Goal: Share content: Share content

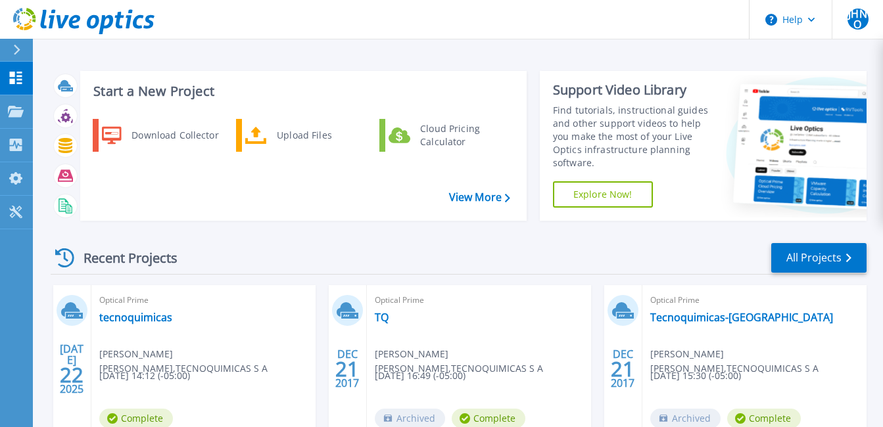
scroll to position [105, 0]
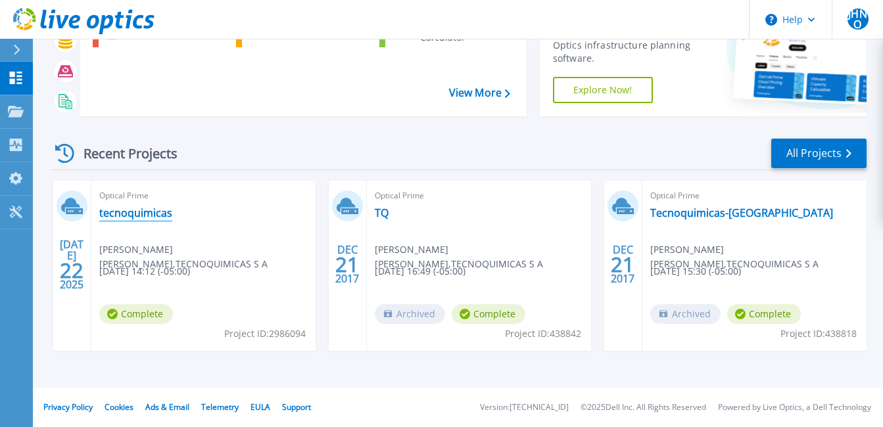
click at [137, 210] on link "tecnoquimicas" at bounding box center [135, 212] width 73 height 13
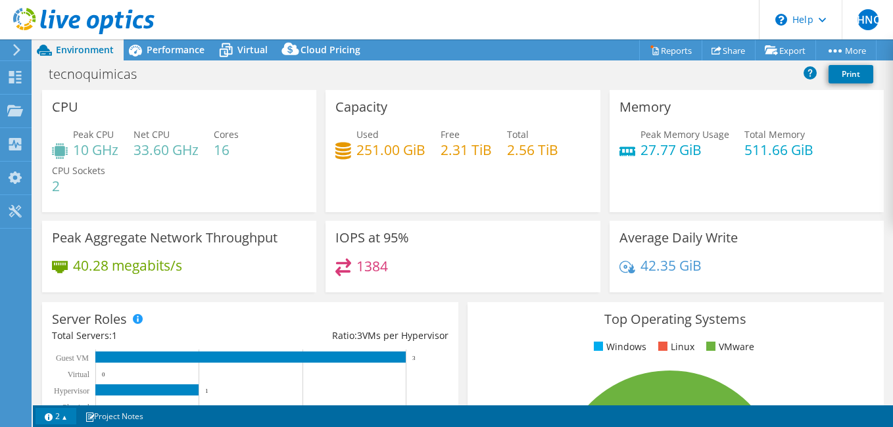
click at [65, 414] on link "2" at bounding box center [55, 416] width 41 height 16
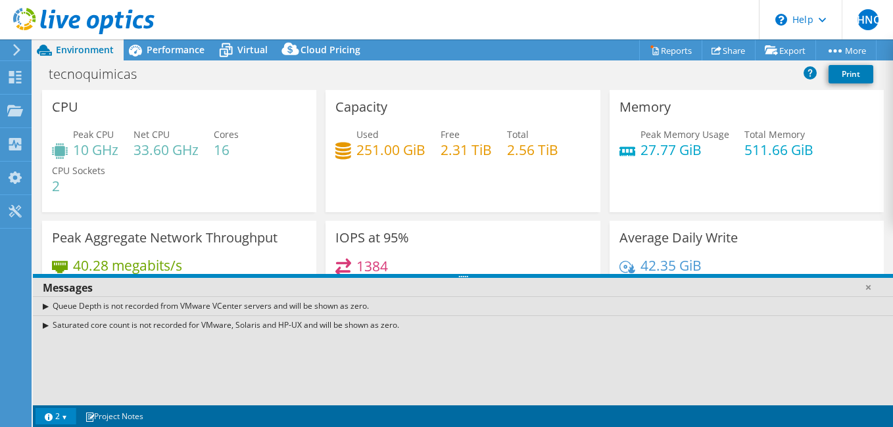
click at [66, 413] on link "2" at bounding box center [55, 416] width 41 height 16
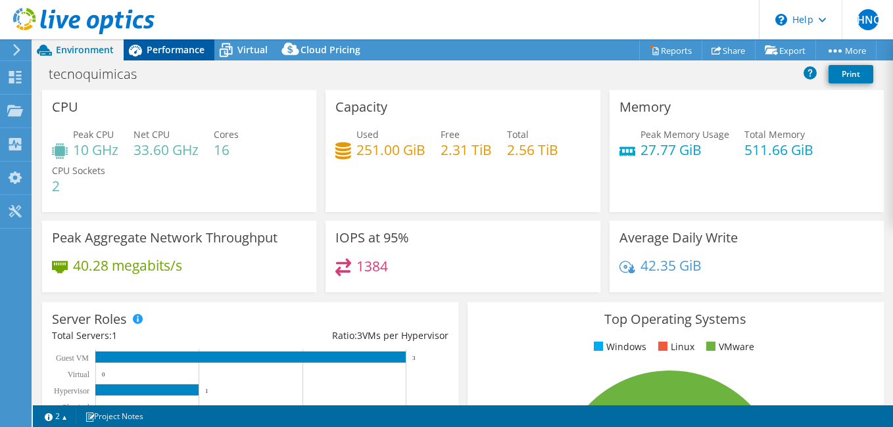
click at [174, 48] on span "Performance" at bounding box center [176, 49] width 58 height 12
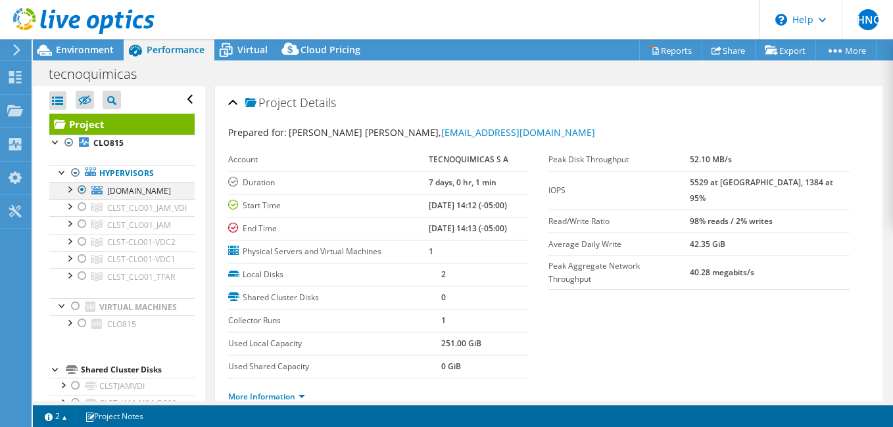
click at [70, 192] on div at bounding box center [68, 188] width 13 height 13
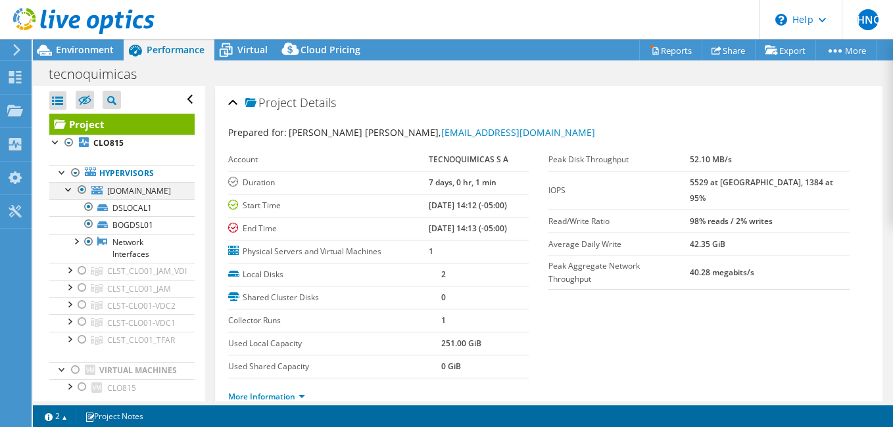
click at [70, 192] on div at bounding box center [68, 188] width 13 height 13
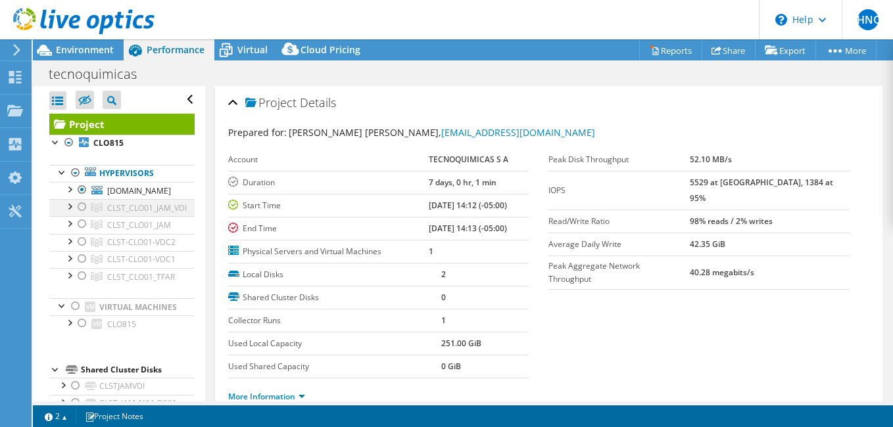
click at [69, 207] on div at bounding box center [68, 205] width 13 height 13
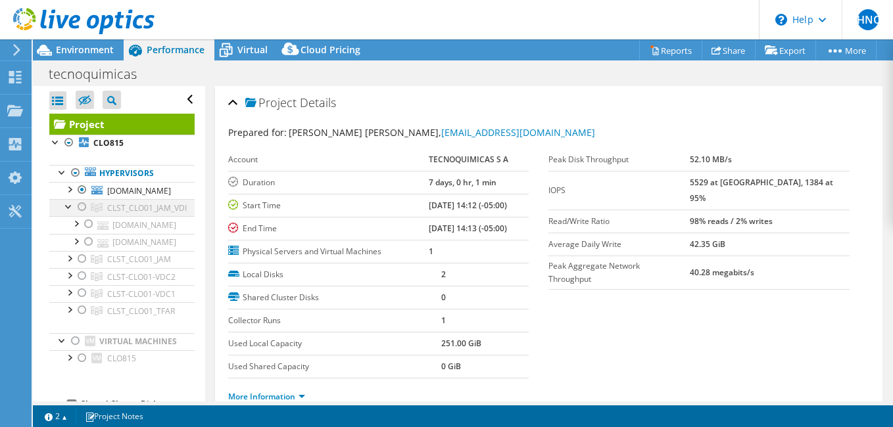
click at [80, 210] on div at bounding box center [82, 207] width 13 height 16
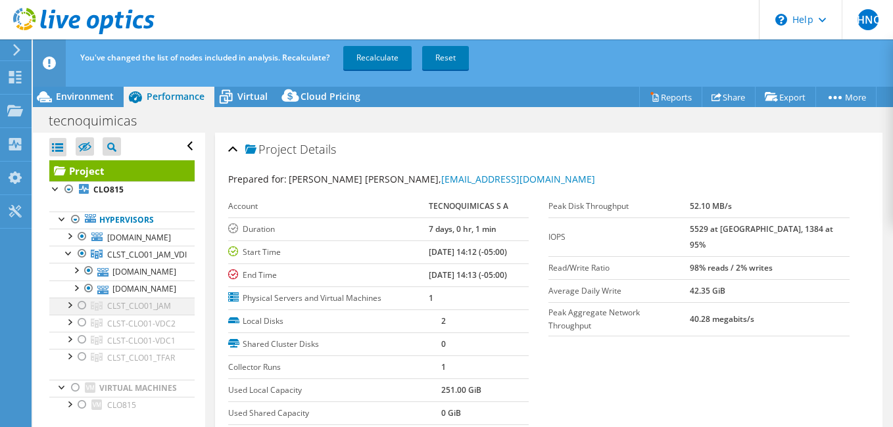
click at [83, 305] on div at bounding box center [82, 306] width 13 height 16
click at [80, 325] on div at bounding box center [82, 323] width 13 height 16
click at [85, 348] on div at bounding box center [82, 340] width 13 height 16
click at [85, 365] on div at bounding box center [82, 357] width 13 height 16
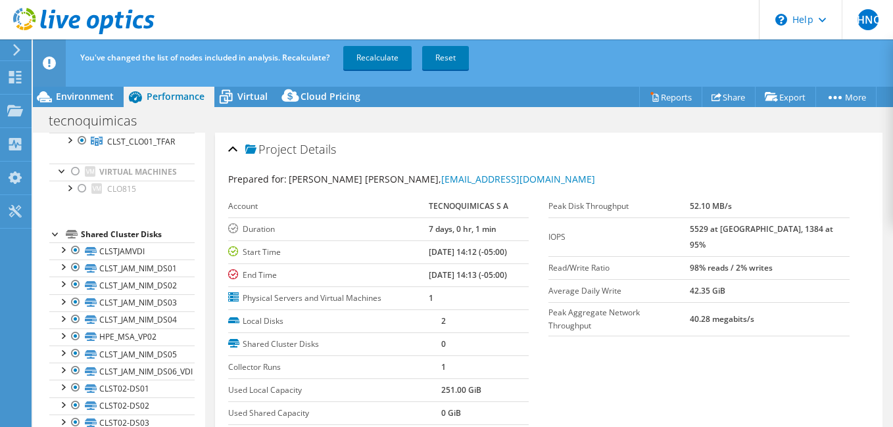
scroll to position [205, 0]
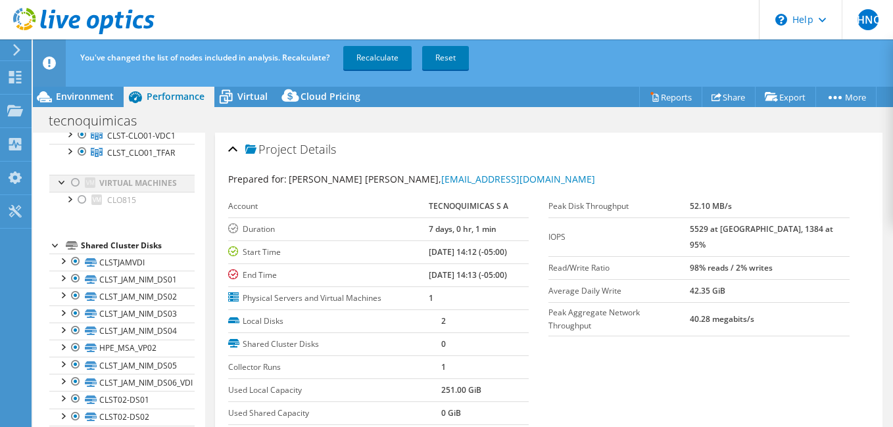
click at [73, 191] on div at bounding box center [75, 183] width 13 height 16
click at [76, 191] on div at bounding box center [75, 183] width 13 height 16
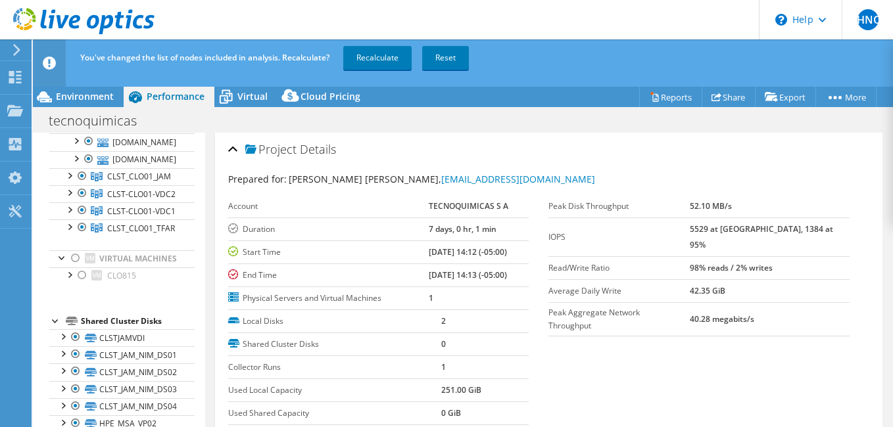
scroll to position [0, 0]
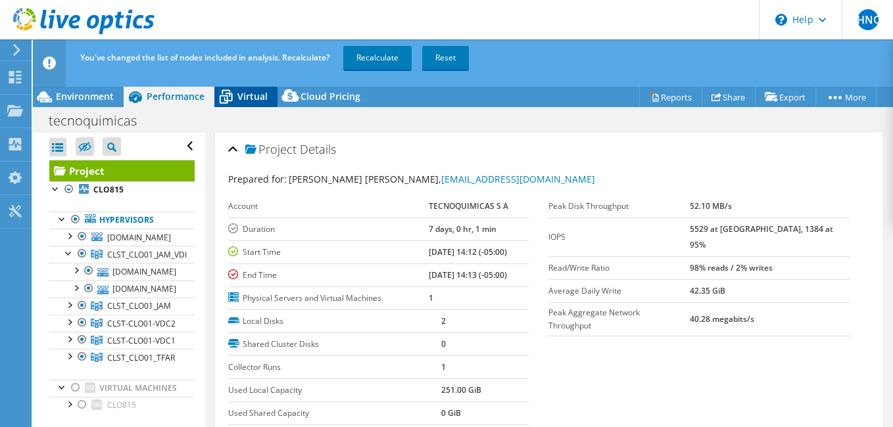
click at [248, 94] on span "Virtual" at bounding box center [252, 96] width 30 height 12
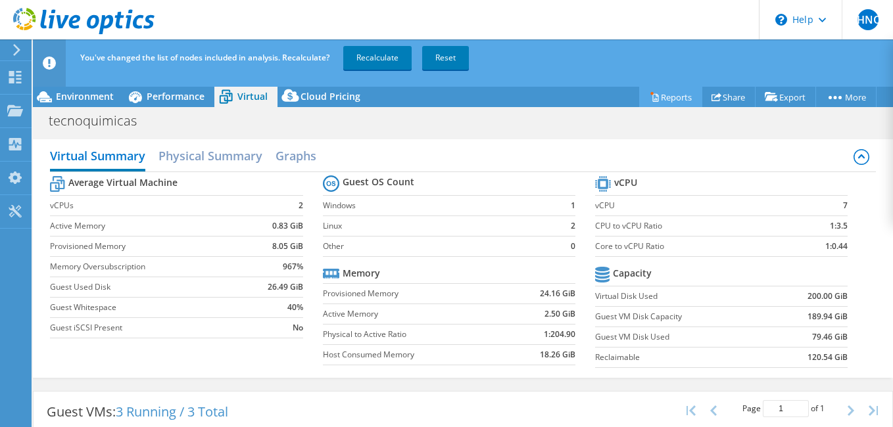
click at [664, 95] on link "Reports" at bounding box center [670, 97] width 63 height 20
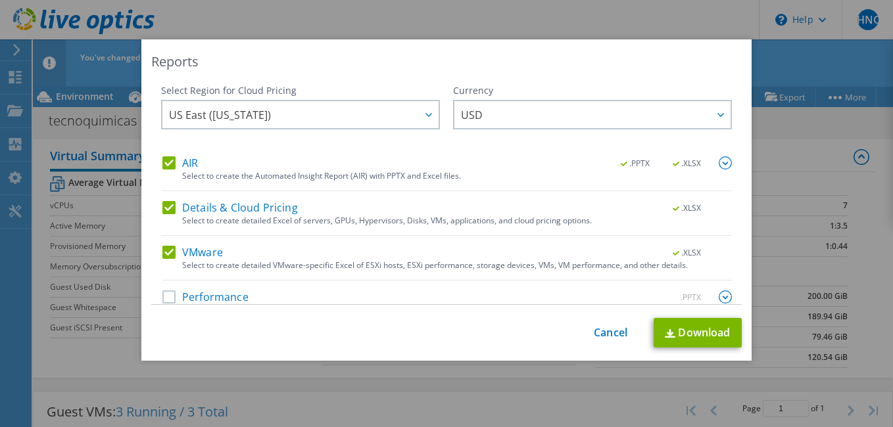
scroll to position [20, 0]
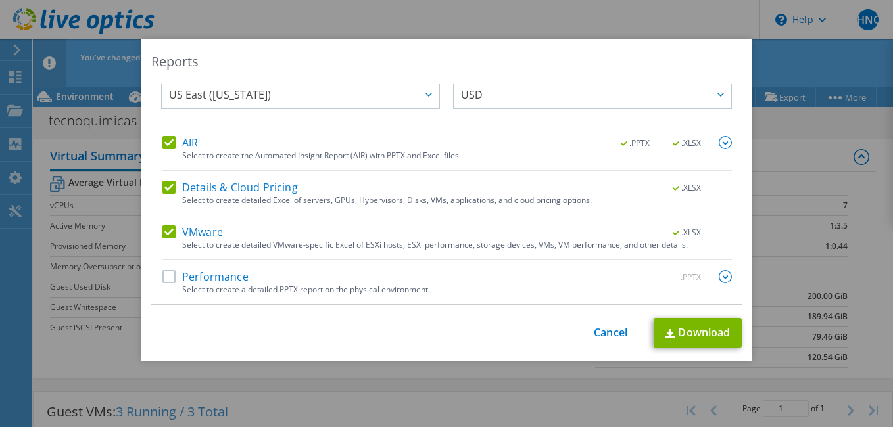
click at [166, 274] on label "Performance" at bounding box center [205, 276] width 86 height 13
click at [0, 0] on input "Performance" at bounding box center [0, 0] width 0 height 0
click at [610, 333] on link "Cancel" at bounding box center [611, 333] width 34 height 12
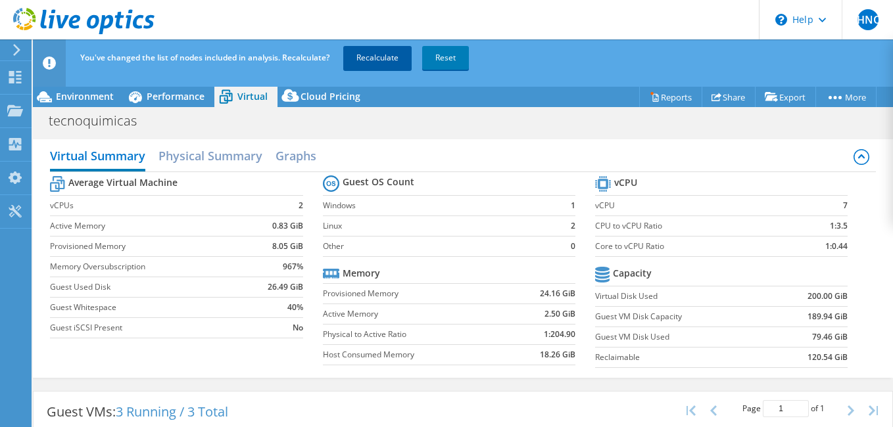
click at [377, 59] on link "Recalculate" at bounding box center [377, 58] width 68 height 24
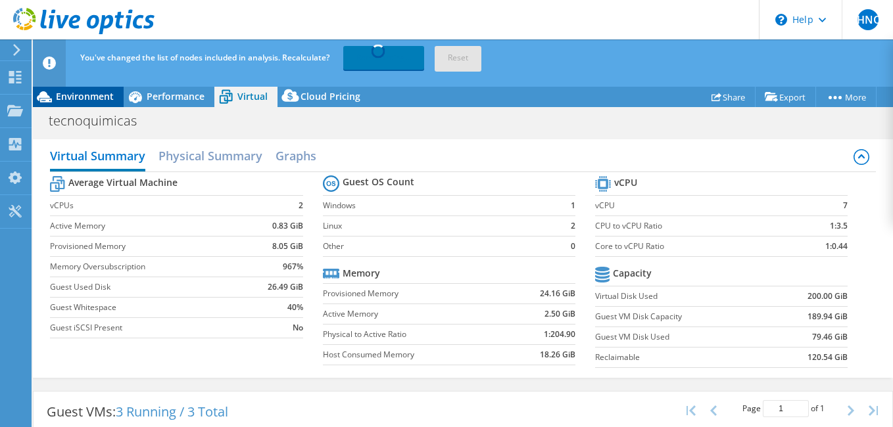
click at [85, 95] on span "Environment" at bounding box center [85, 96] width 58 height 12
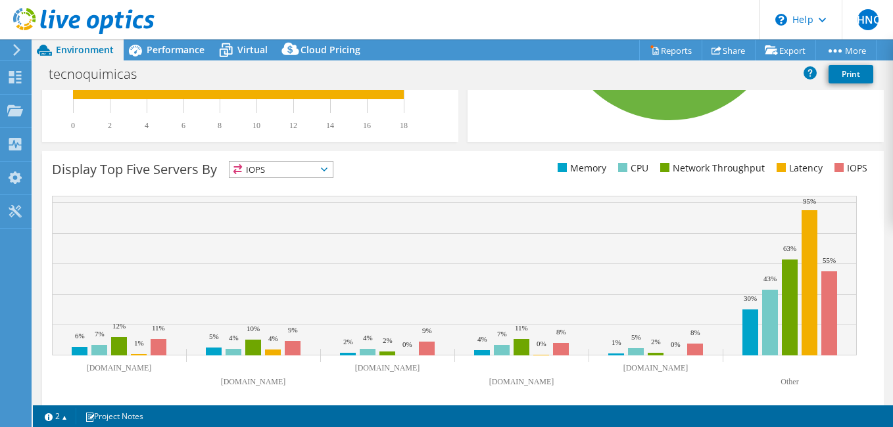
scroll to position [477, 0]
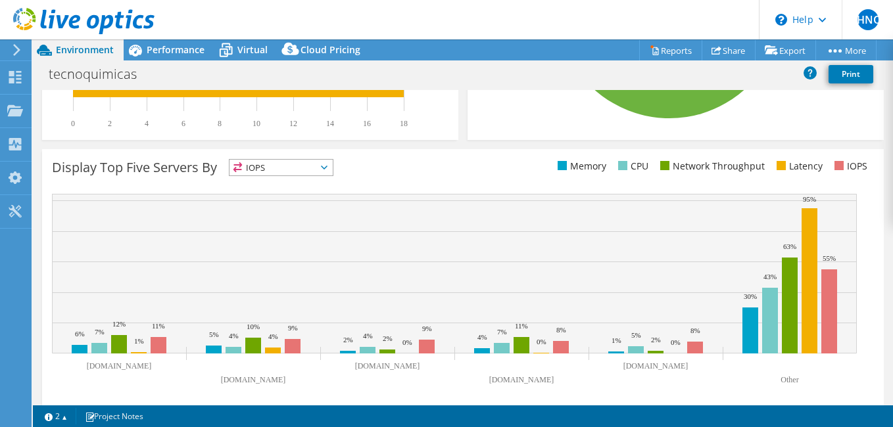
click at [326, 168] on icon at bounding box center [324, 168] width 7 height 4
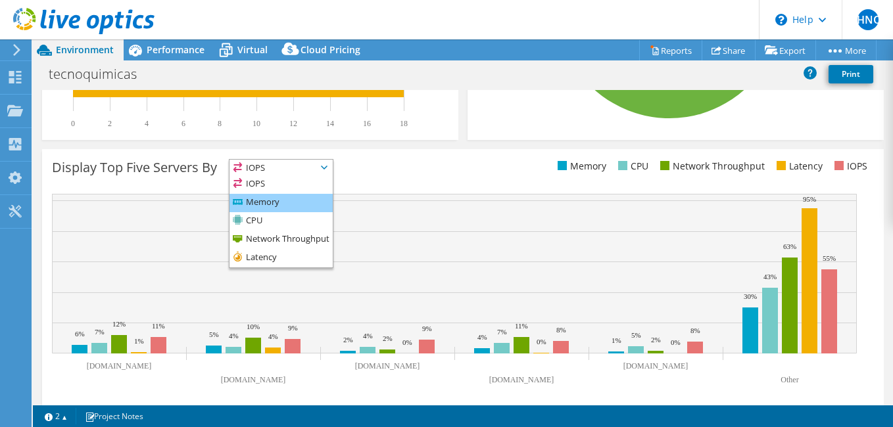
click at [269, 198] on li "Memory" at bounding box center [280, 203] width 103 height 18
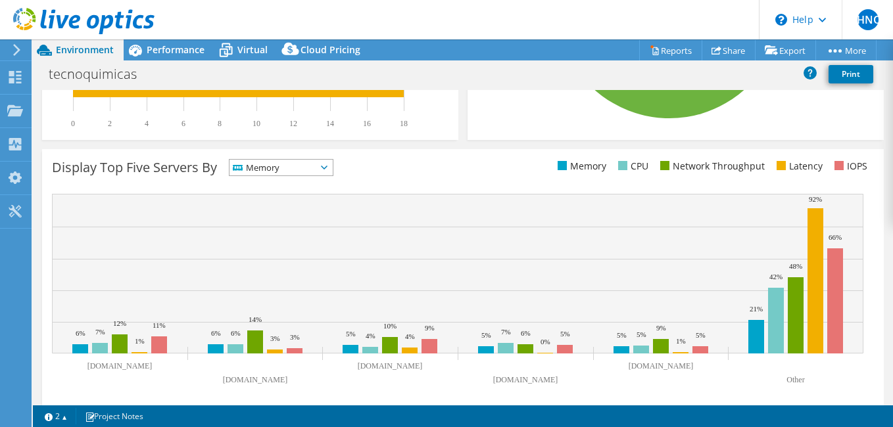
click at [327, 168] on icon at bounding box center [324, 168] width 7 height 4
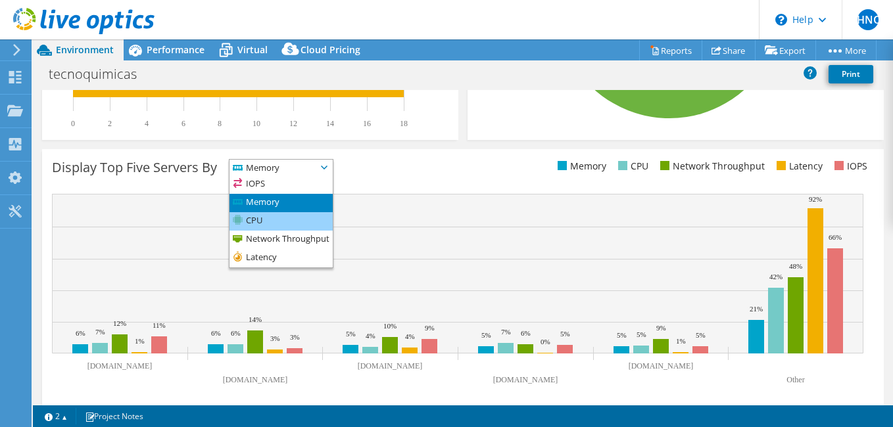
click at [279, 220] on li "CPU" at bounding box center [280, 221] width 103 height 18
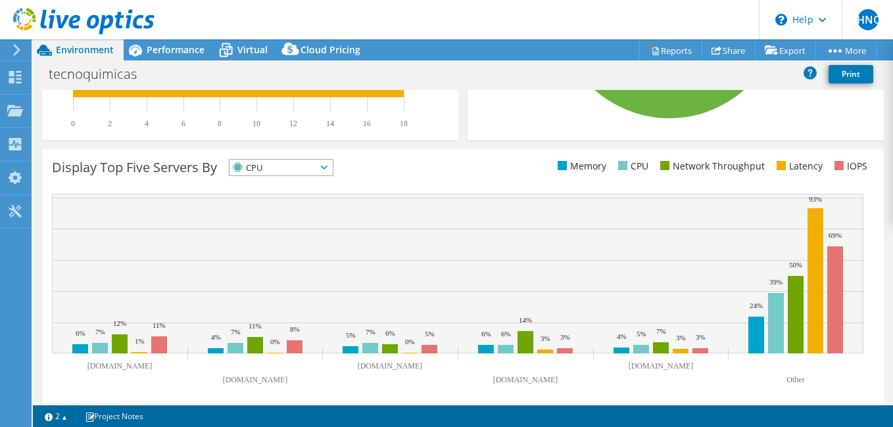
click at [316, 168] on span "CPU" at bounding box center [272, 168] width 87 height 16
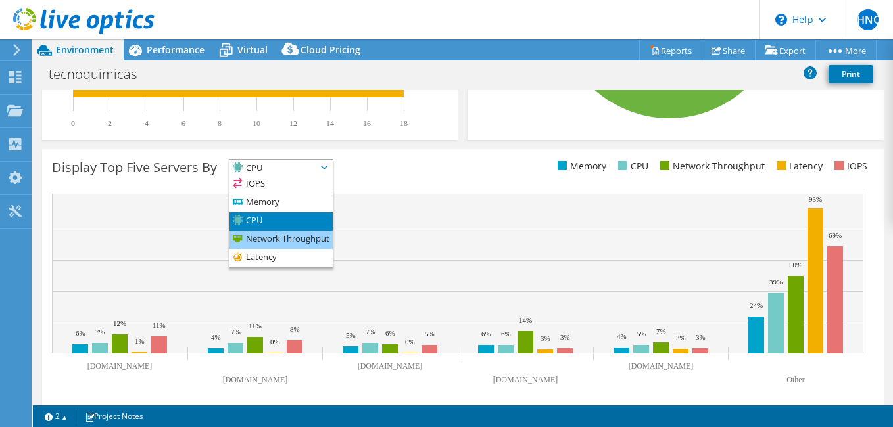
drag, startPoint x: 289, startPoint y: 235, endPoint x: 296, endPoint y: 234, distance: 7.3
click at [290, 234] on li "Network Throughput" at bounding box center [280, 240] width 103 height 18
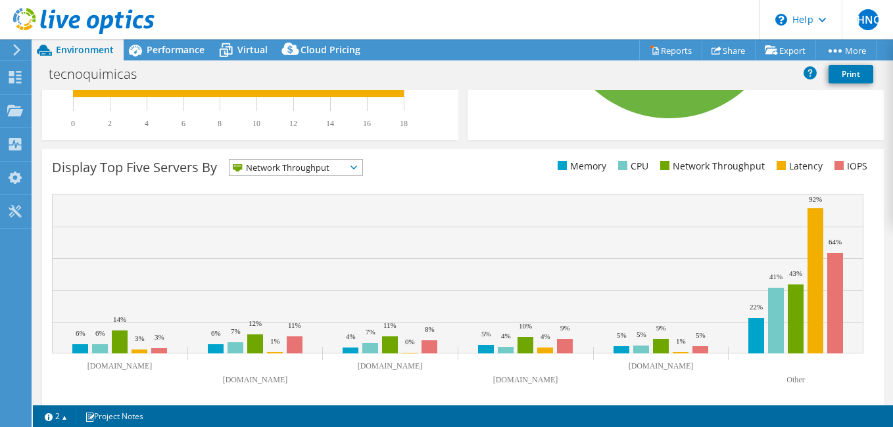
click at [343, 169] on span "Network Throughput" at bounding box center [287, 168] width 116 height 16
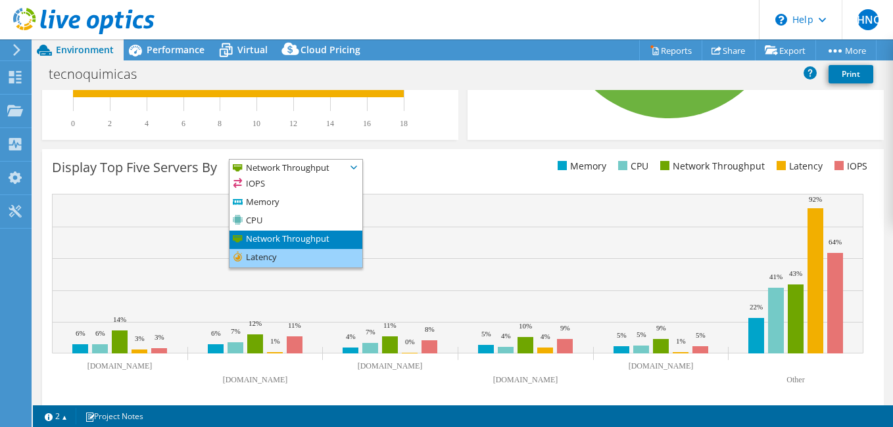
click at [278, 254] on li "Latency" at bounding box center [295, 258] width 133 height 18
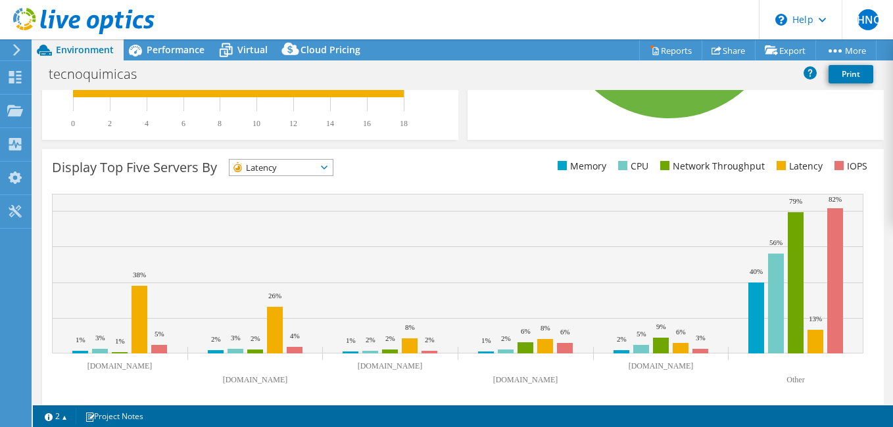
click at [316, 164] on span "Latency" at bounding box center [272, 168] width 87 height 16
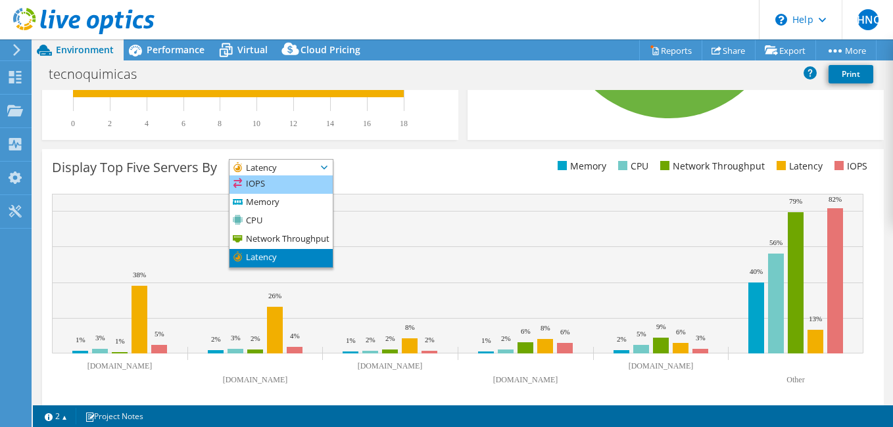
click at [283, 184] on li "IOPS" at bounding box center [280, 184] width 103 height 18
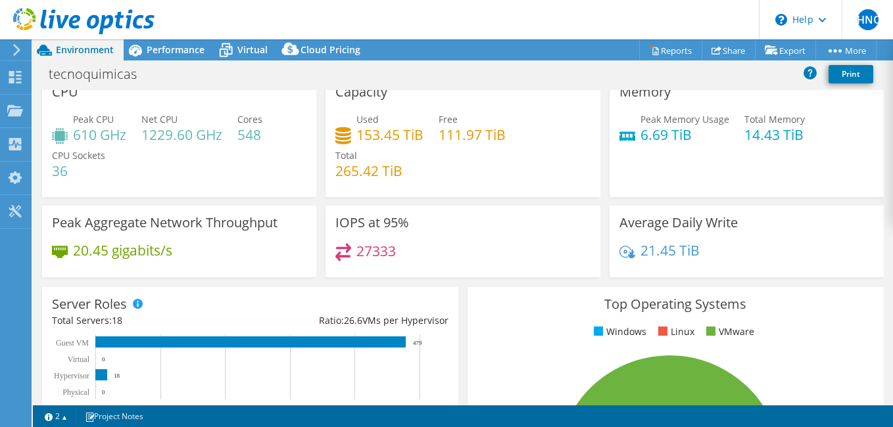
scroll to position [0, 0]
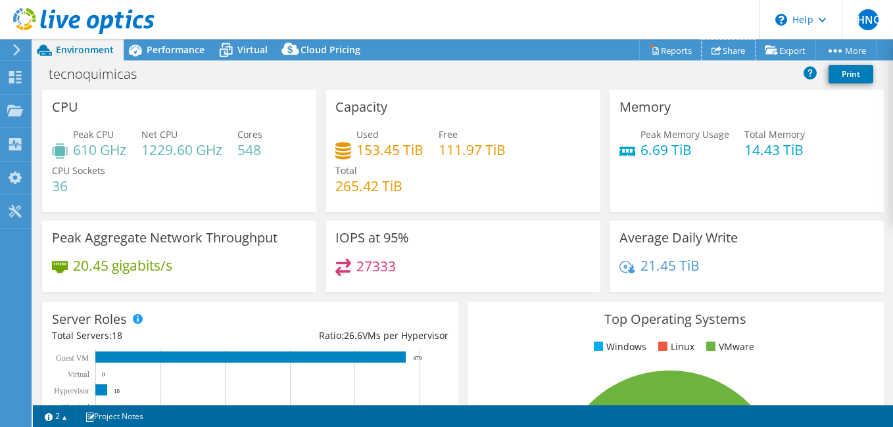
click at [728, 48] on link "Share" at bounding box center [728, 50] width 54 height 20
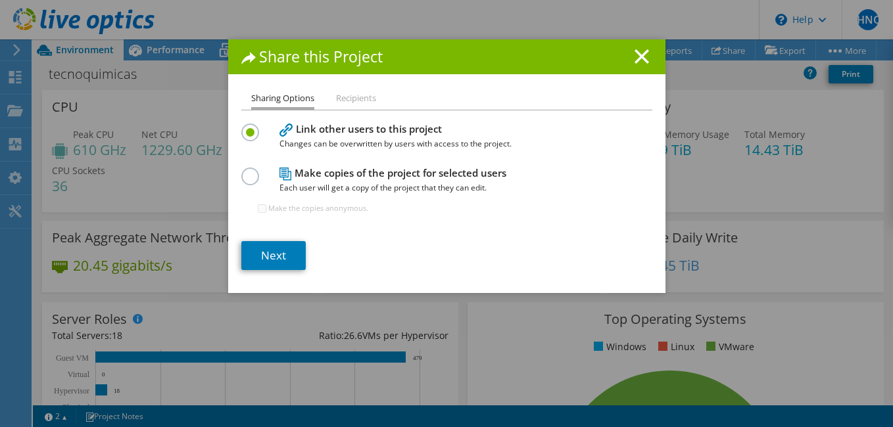
click at [359, 99] on li "Recipients" at bounding box center [356, 99] width 40 height 16
click at [267, 251] on link "Next" at bounding box center [273, 255] width 64 height 29
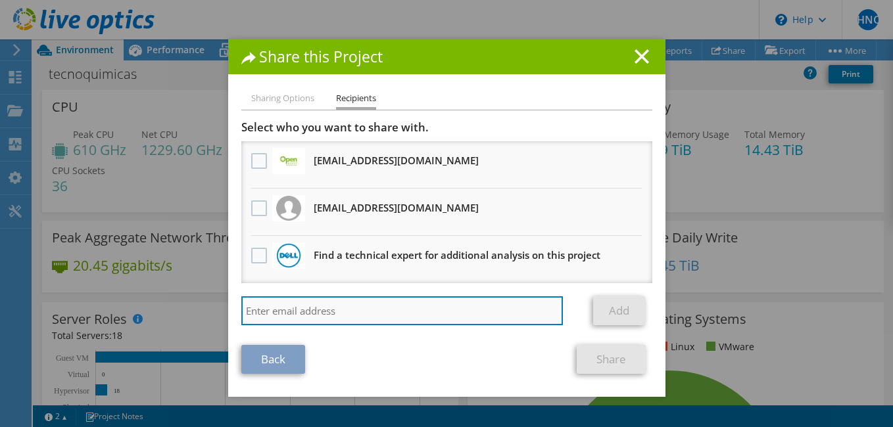
click at [296, 310] on input "search" at bounding box center [402, 310] width 322 height 29
type input "[EMAIL_ADDRESS][DOMAIN_NAME]"
drag, startPoint x: 334, startPoint y: 307, endPoint x: 124, endPoint y: 299, distance: 210.5
click at [122, 302] on div "Share this Project Sharing Options Recipients Link other users to this project …" at bounding box center [446, 213] width 893 height 348
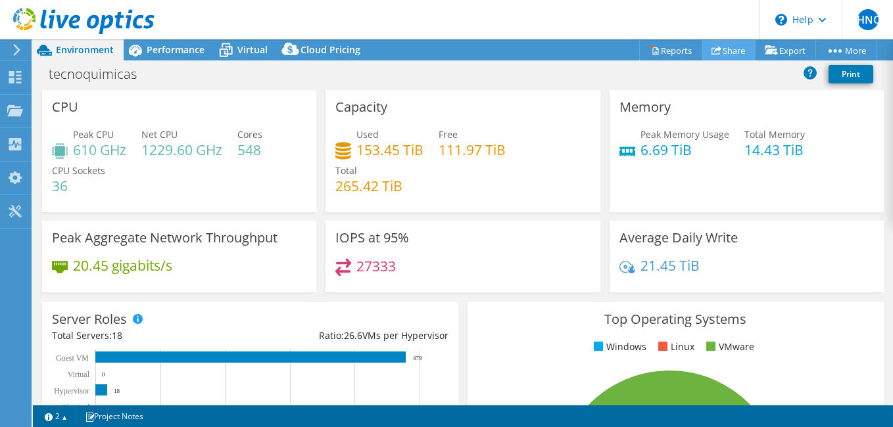
click at [720, 49] on link "Share" at bounding box center [728, 50] width 54 height 20
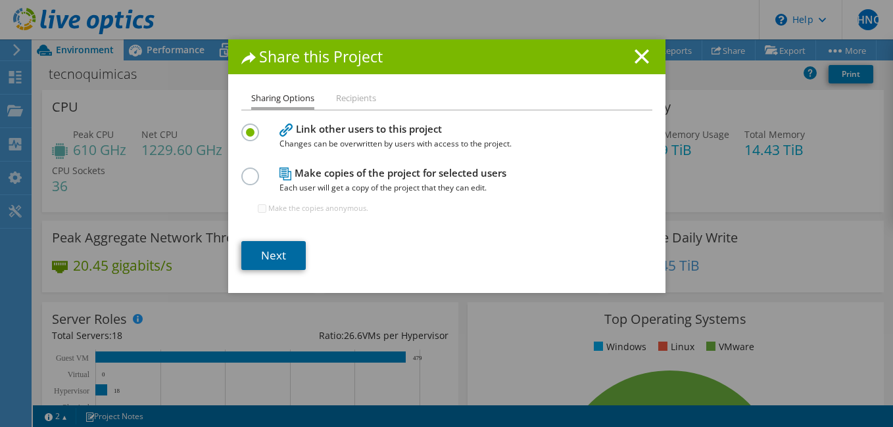
click at [269, 251] on link "Next" at bounding box center [273, 255] width 64 height 29
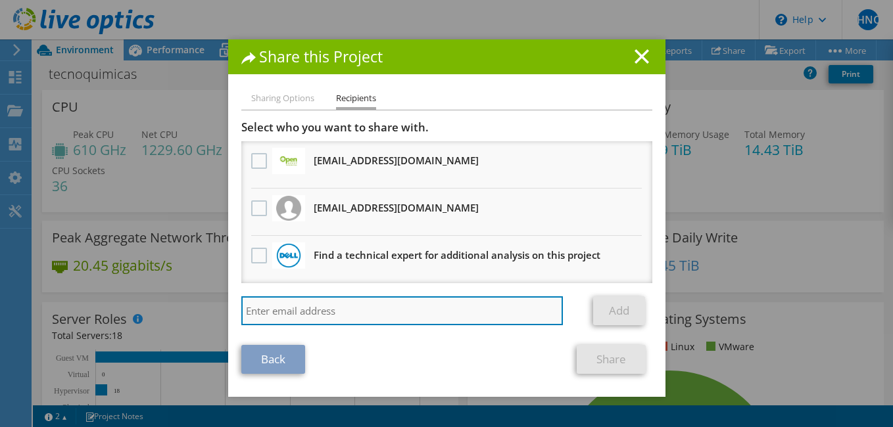
drag, startPoint x: 284, startPoint y: 305, endPoint x: 314, endPoint y: 310, distance: 30.7
click at [287, 307] on input "search" at bounding box center [402, 310] width 322 height 29
type input "[EMAIL_ADDRESS][DOMAIN_NAME]"
drag, startPoint x: 361, startPoint y: 315, endPoint x: 113, endPoint y: 312, distance: 248.5
click at [114, 314] on div "Share this Project Sharing Options Recipients Link other users to this project …" at bounding box center [446, 213] width 893 height 348
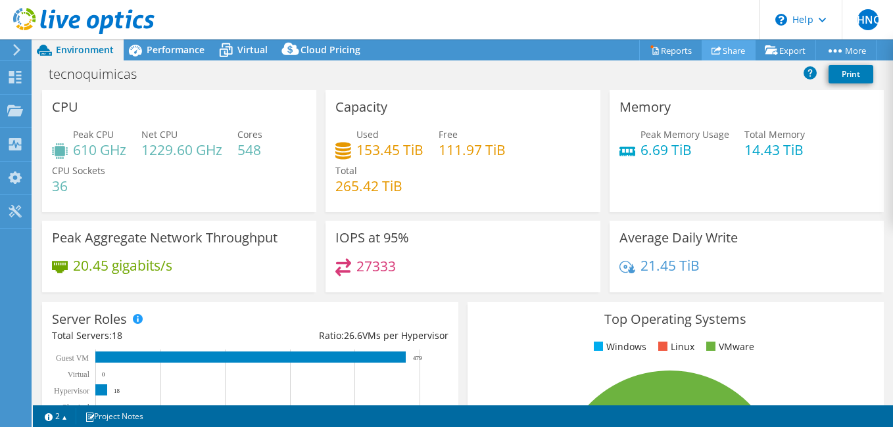
click at [723, 45] on link "Share" at bounding box center [728, 50] width 54 height 20
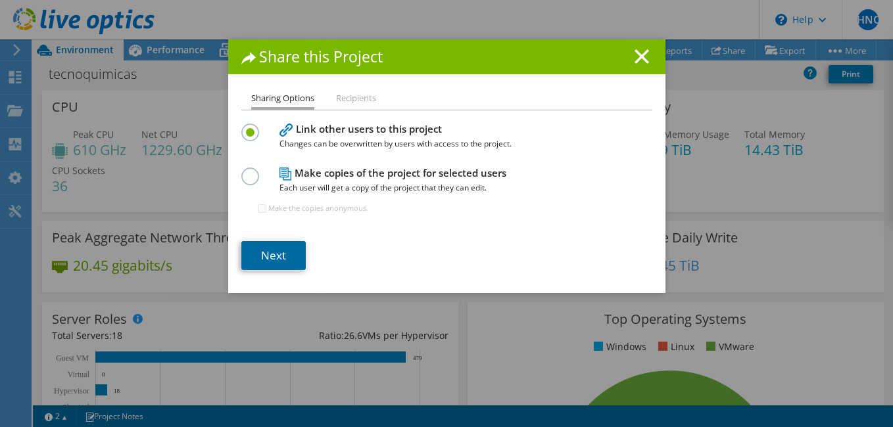
drag, startPoint x: 276, startPoint y: 249, endPoint x: 297, endPoint y: 244, distance: 21.5
click at [276, 250] on link "Next" at bounding box center [273, 255] width 64 height 29
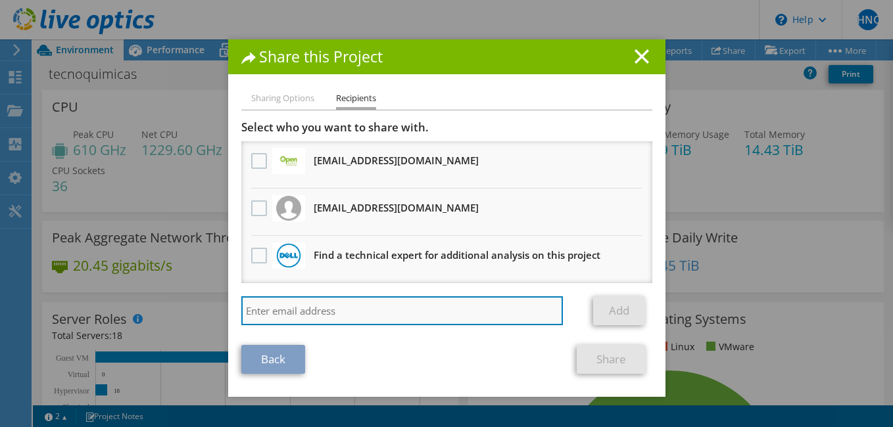
drag, startPoint x: 295, startPoint y: 304, endPoint x: 302, endPoint y: 306, distance: 7.1
click at [295, 304] on input "search" at bounding box center [402, 310] width 322 height 29
paste input "[EMAIL_ADDRESS][DOMAIN_NAME]"
type input "[EMAIL_ADDRESS][DOMAIN_NAME]"
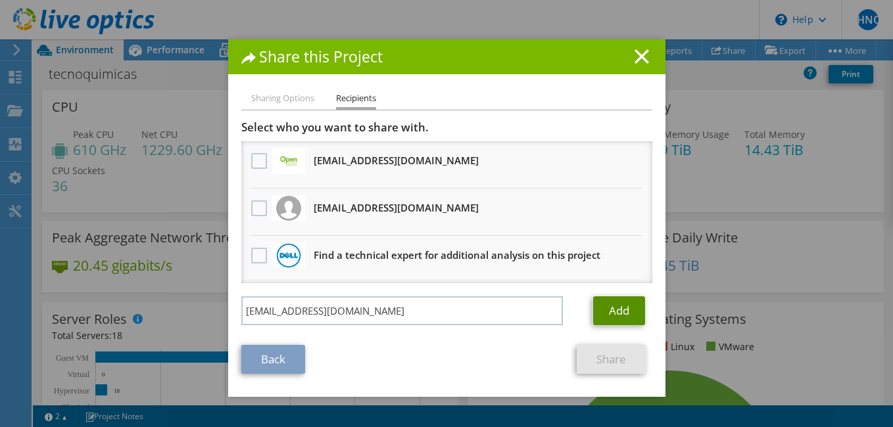
click at [605, 308] on link "Add" at bounding box center [619, 310] width 52 height 29
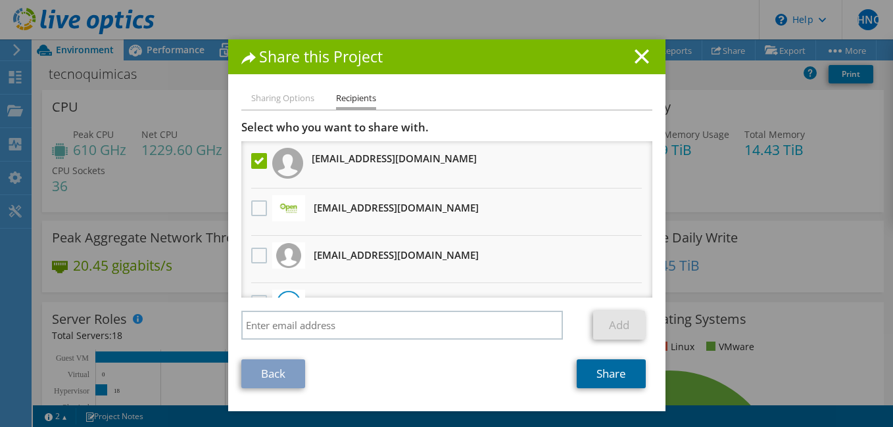
click at [606, 375] on link "Share" at bounding box center [610, 374] width 69 height 29
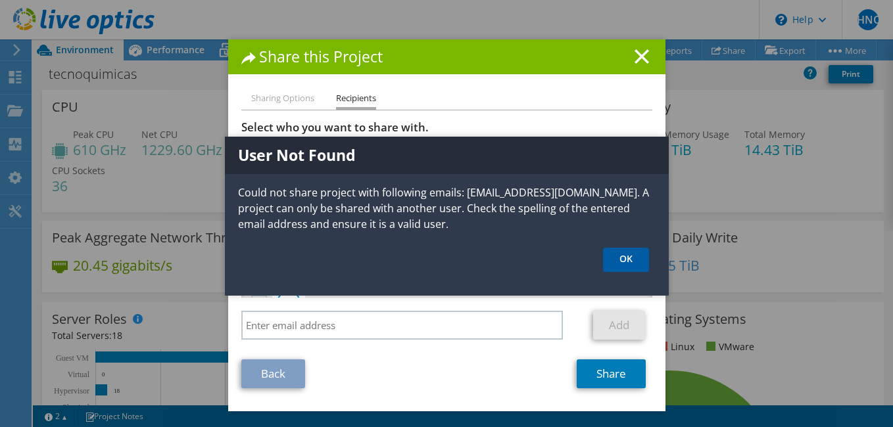
click at [622, 258] on link "OK" at bounding box center [626, 260] width 46 height 24
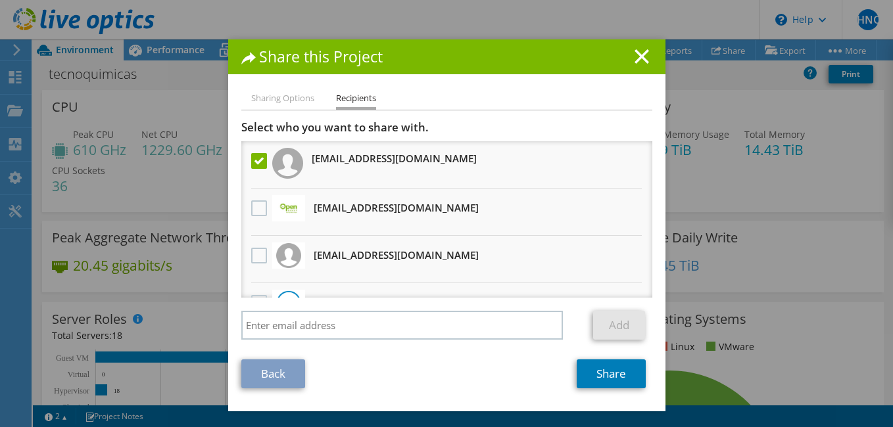
click at [254, 164] on label at bounding box center [260, 161] width 19 height 16
click at [0, 0] on input "checkbox" at bounding box center [0, 0] width 0 height 0
click at [640, 54] on line at bounding box center [641, 56] width 13 height 13
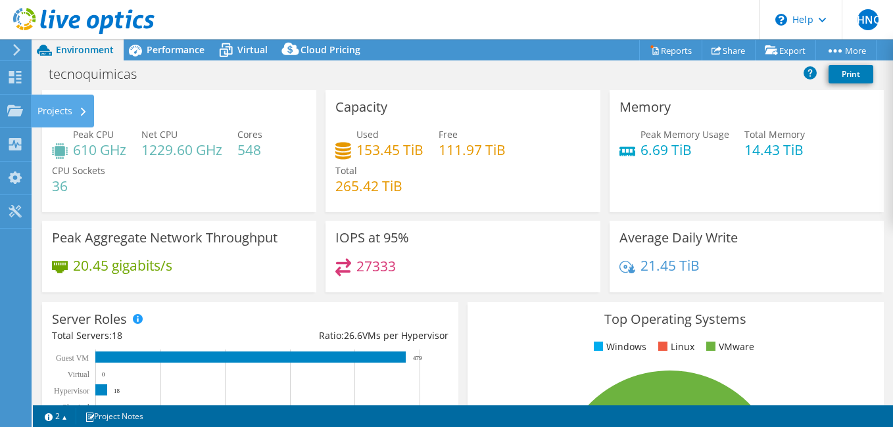
click at [34, 106] on div "Projects" at bounding box center [62, 111] width 63 height 33
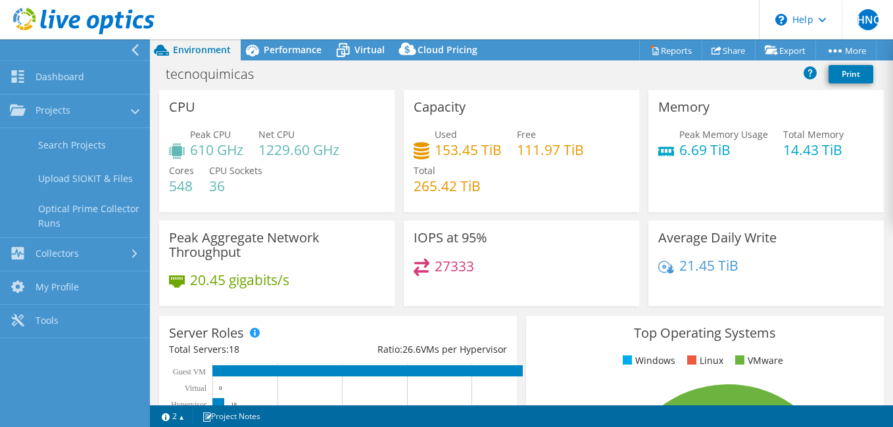
click at [515, 84] on div "tecnoquimicas Print" at bounding box center [521, 74] width 743 height 24
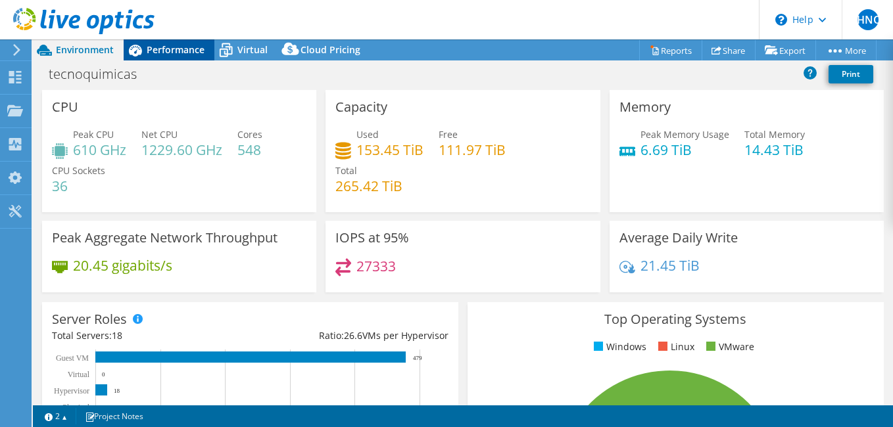
click at [163, 47] on span "Performance" at bounding box center [176, 49] width 58 height 12
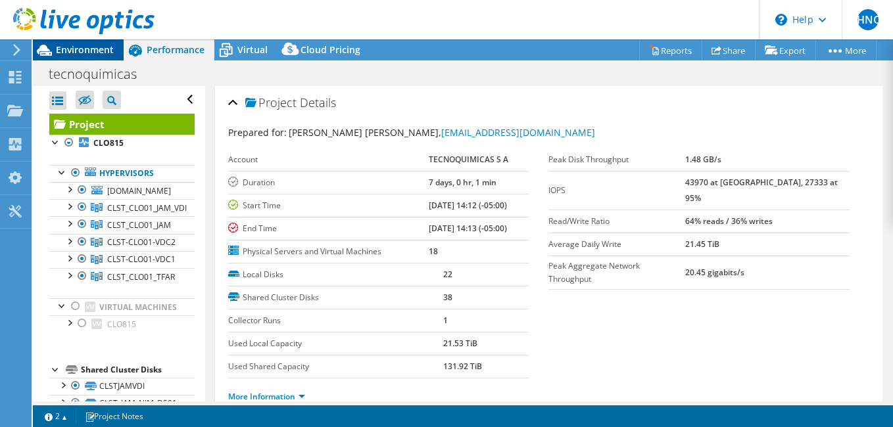
click at [103, 53] on span "Environment" at bounding box center [85, 49] width 58 height 12
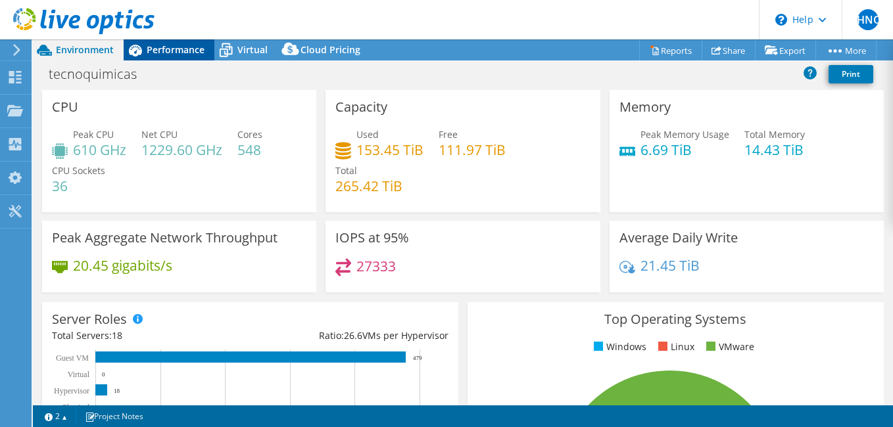
click at [155, 51] on span "Performance" at bounding box center [176, 49] width 58 height 12
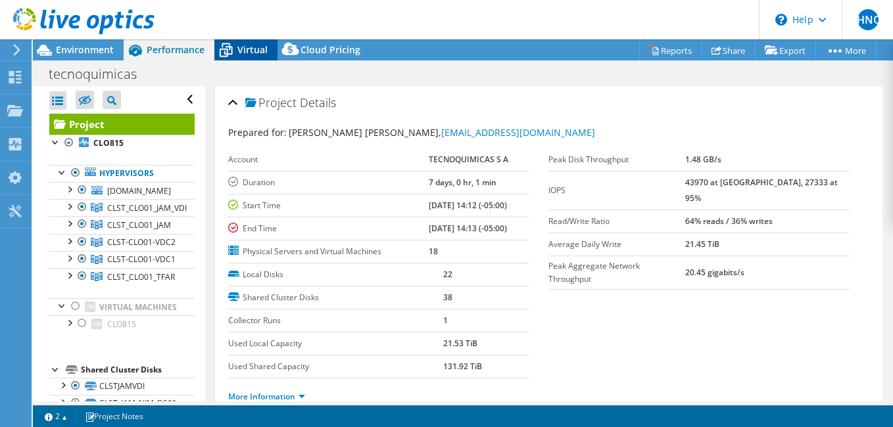
click at [218, 47] on icon at bounding box center [225, 50] width 23 height 23
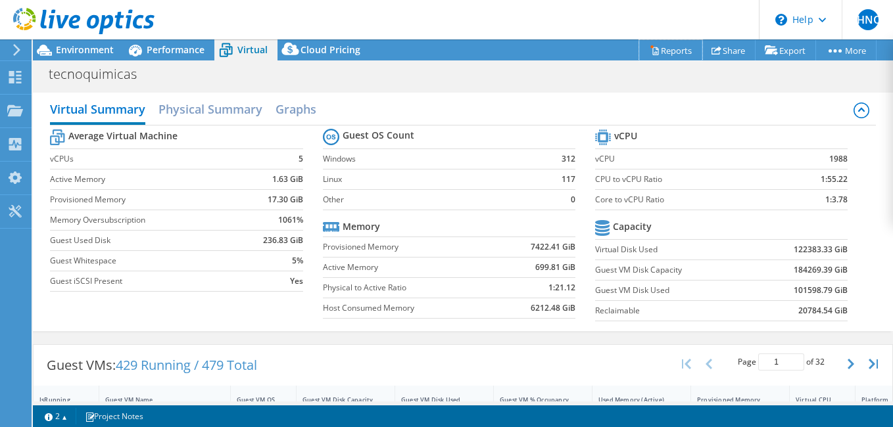
click at [656, 49] on link "Reports" at bounding box center [670, 50] width 63 height 20
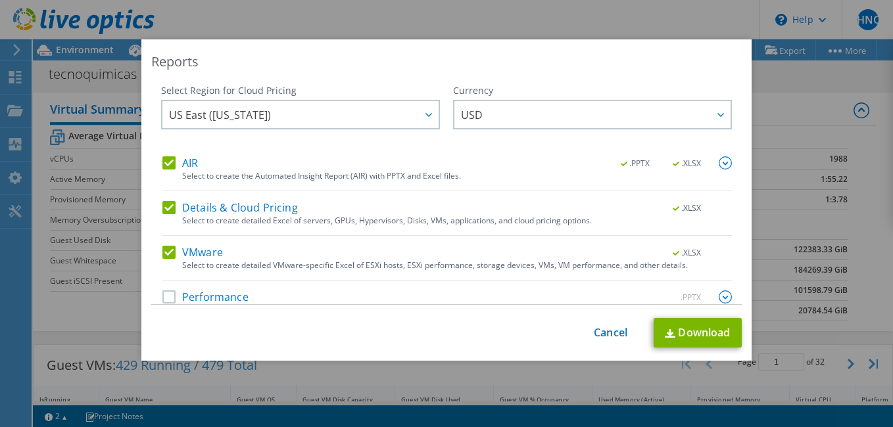
scroll to position [20, 0]
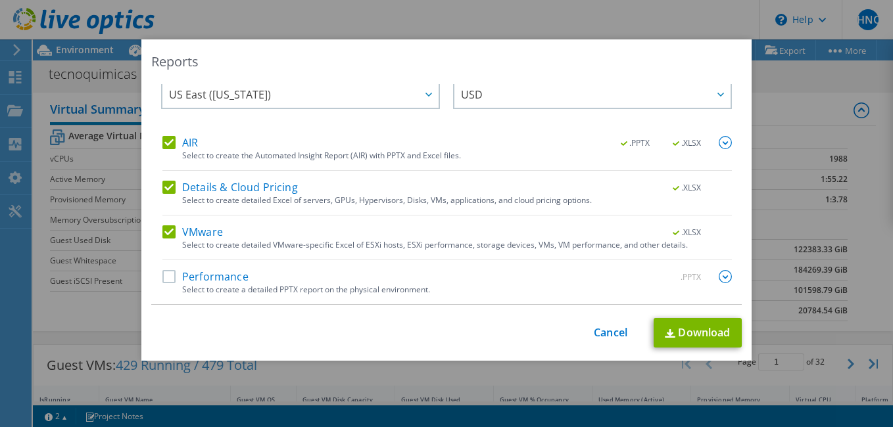
drag, startPoint x: 166, startPoint y: 273, endPoint x: 173, endPoint y: 275, distance: 7.7
click at [167, 273] on label "Performance" at bounding box center [205, 276] width 86 height 13
click at [0, 0] on input "Performance" at bounding box center [0, 0] width 0 height 0
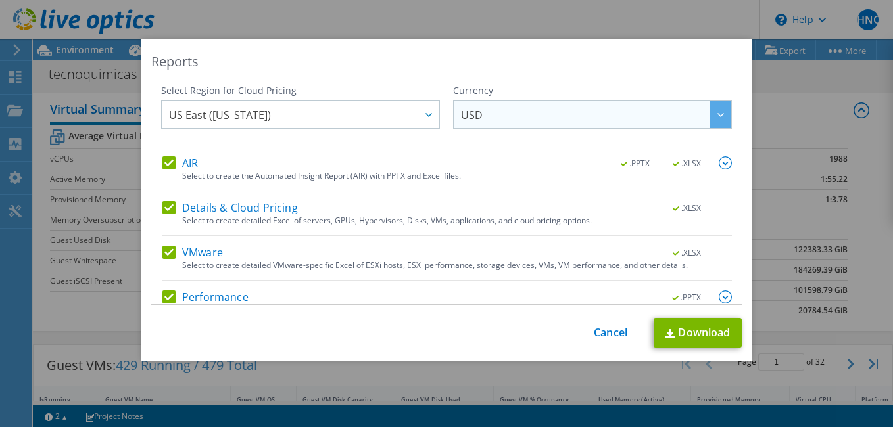
click at [709, 111] on div at bounding box center [719, 114] width 21 height 27
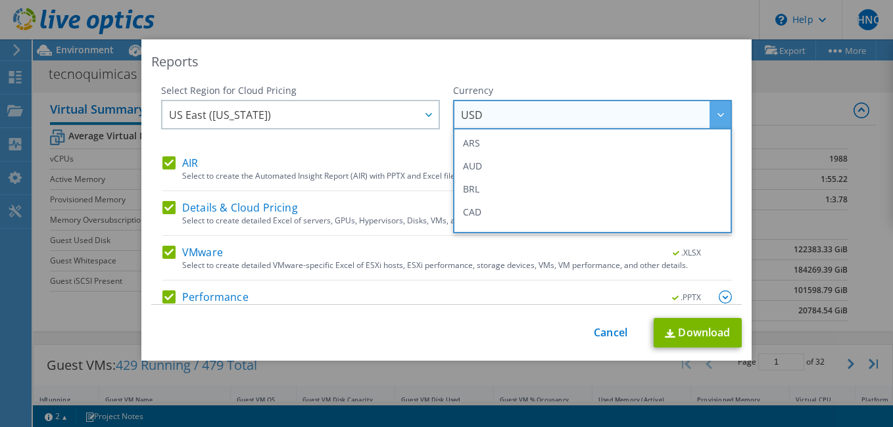
click at [709, 111] on div at bounding box center [719, 114] width 21 height 27
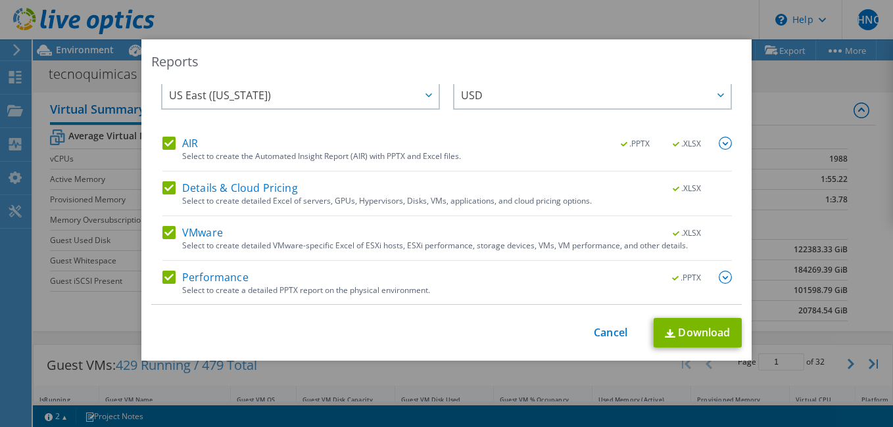
scroll to position [20, 0]
click at [687, 333] on link "Download" at bounding box center [697, 333] width 88 height 30
